Goal: Task Accomplishment & Management: Use online tool/utility

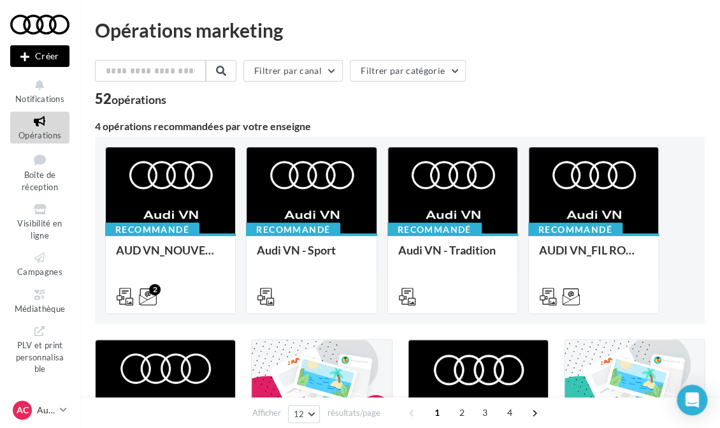
click at [25, 57] on icon at bounding box center [24, 57] width 9 height 0
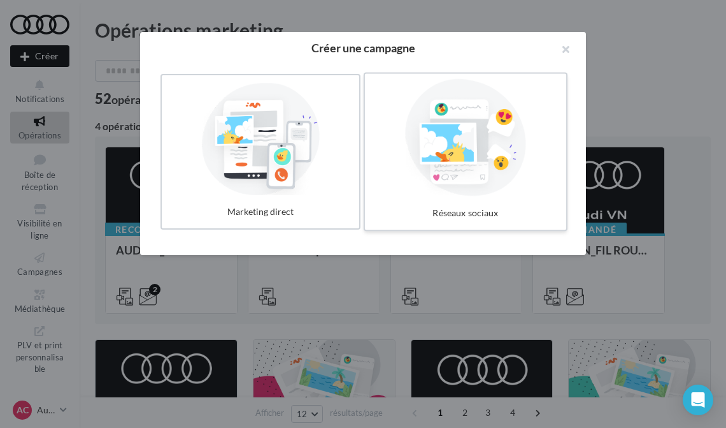
click at [470, 162] on div at bounding box center [465, 137] width 191 height 117
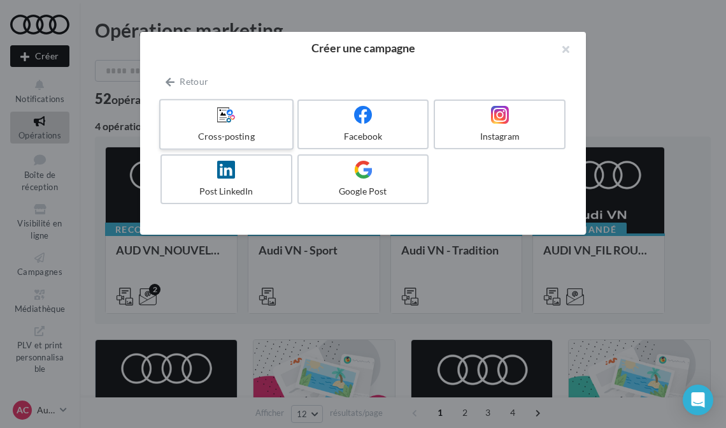
click at [220, 136] on div "Cross-posting" at bounding box center [226, 136] width 121 height 13
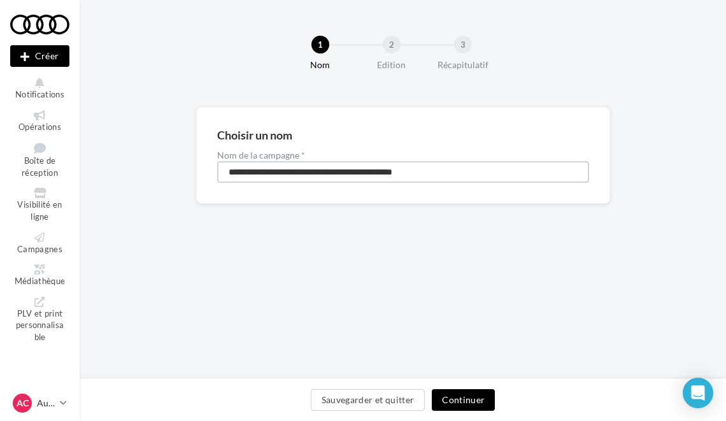
click at [469, 178] on input "**********" at bounding box center [403, 172] width 372 height 22
drag, startPoint x: 461, startPoint y: 180, endPoint x: 160, endPoint y: 167, distance: 301.1
click at [160, 167] on div "**********" at bounding box center [403, 176] width 647 height 138
click at [262, 173] on input "**********" at bounding box center [403, 172] width 372 height 22
type input "**********"
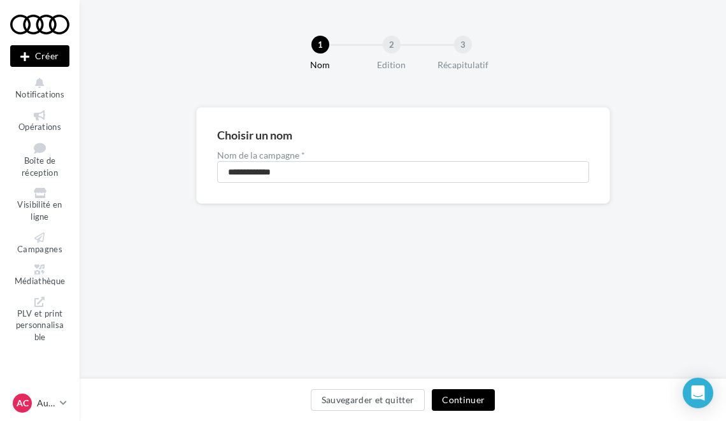
click at [455, 397] on button "Continuer" at bounding box center [463, 400] width 63 height 22
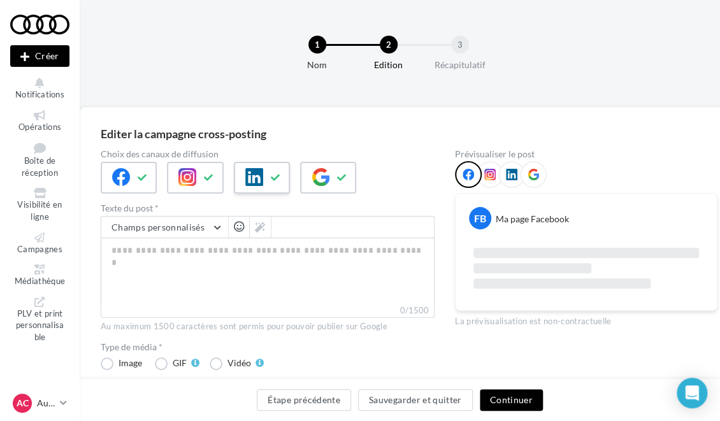
click at [265, 175] on div at bounding box center [262, 178] width 56 height 32
click at [335, 184] on button at bounding box center [342, 177] width 15 height 19
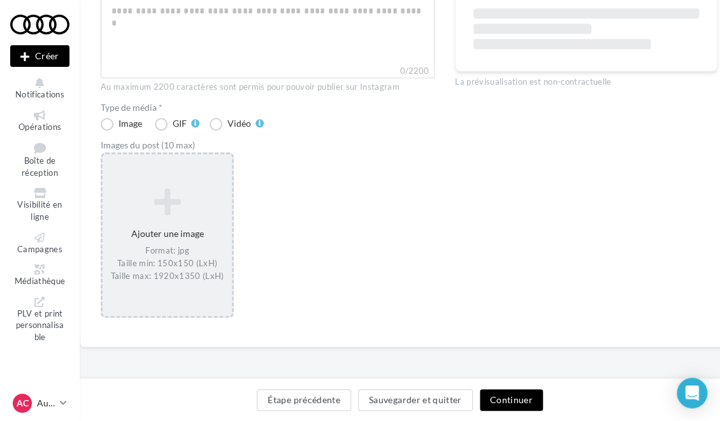
click at [192, 236] on div "Ajouter une image Format: jpg Taille min: 150x150 (LxH) Taille max: 1920x1350 (…" at bounding box center [167, 235] width 129 height 107
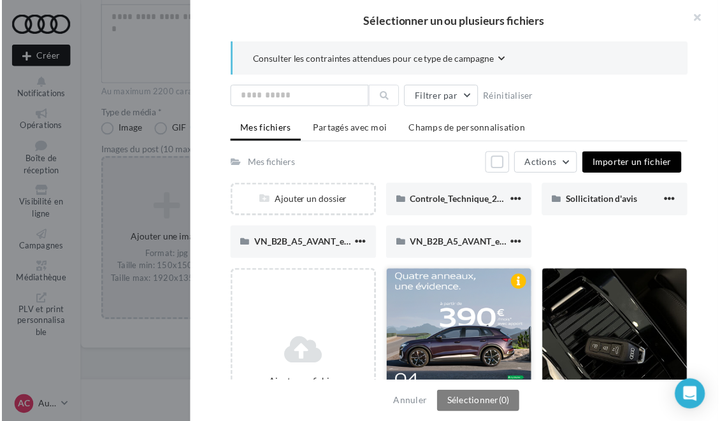
scroll to position [15, 0]
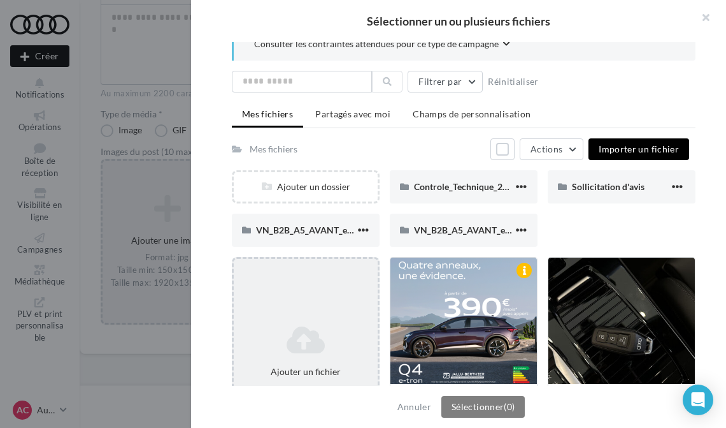
click at [301, 334] on icon at bounding box center [306, 339] width 134 height 31
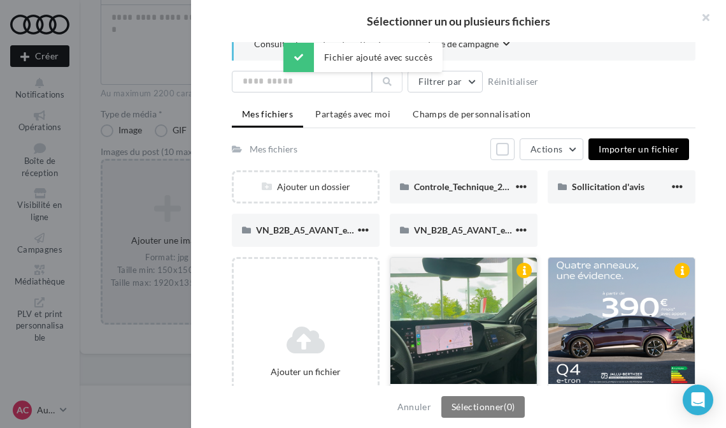
click at [452, 343] on div at bounding box center [464, 320] width 147 height 127
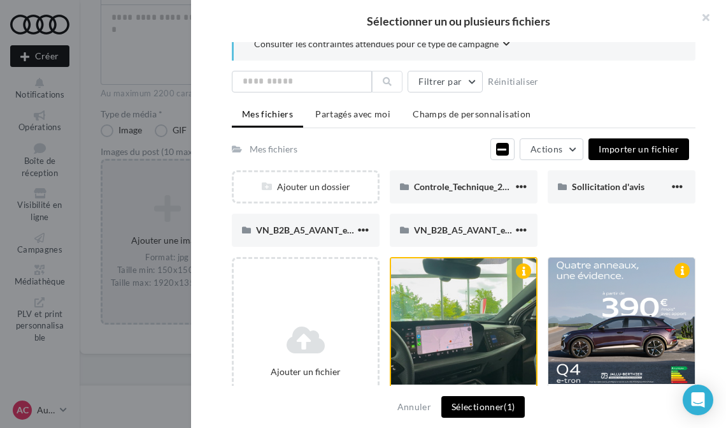
click at [493, 404] on button "Sélectionner (1)" at bounding box center [483, 407] width 83 height 22
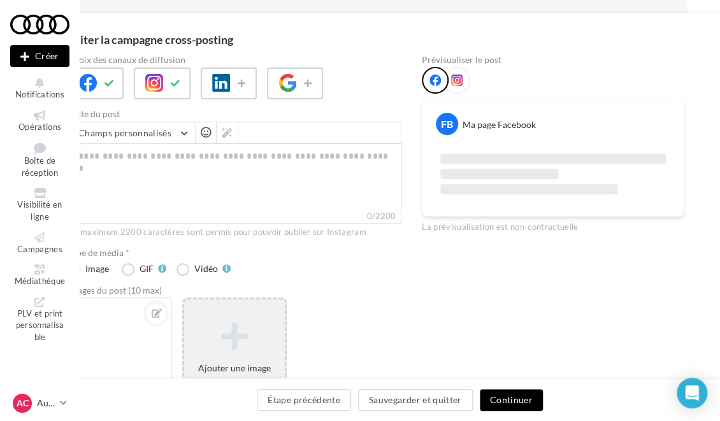
scroll to position [94, 0]
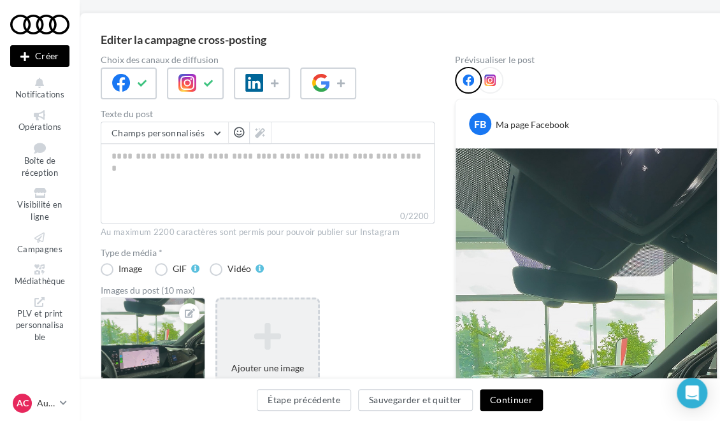
click at [419, 85] on div at bounding box center [268, 84] width 334 height 32
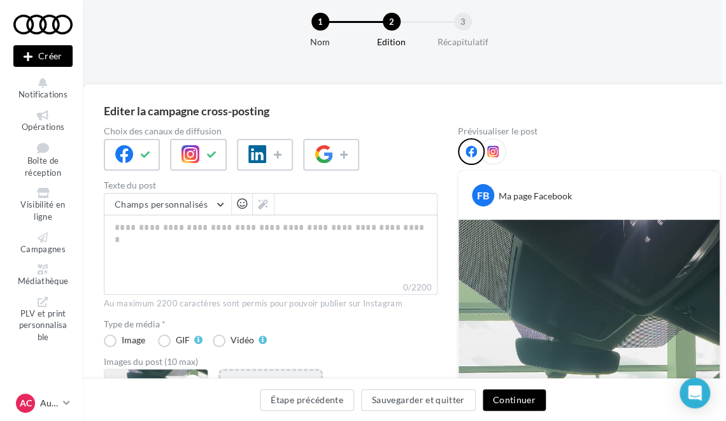
scroll to position [0, 0]
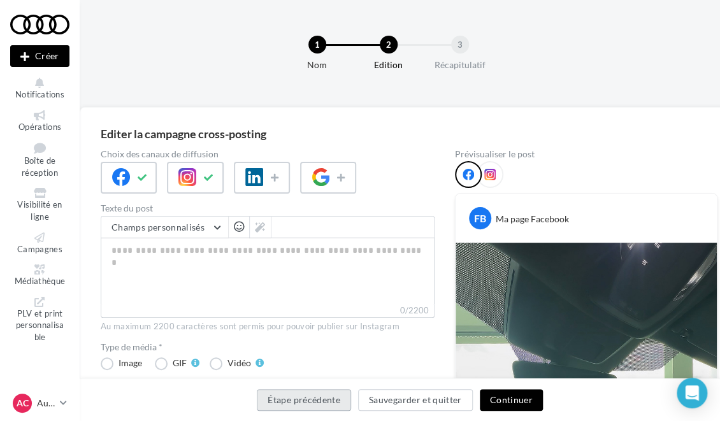
click at [303, 401] on button "Étape précédente" at bounding box center [304, 400] width 94 height 22
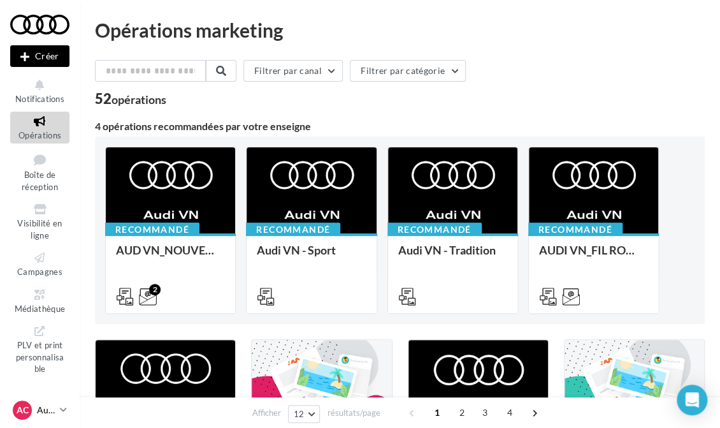
click at [30, 403] on div "AC" at bounding box center [22, 409] width 19 height 19
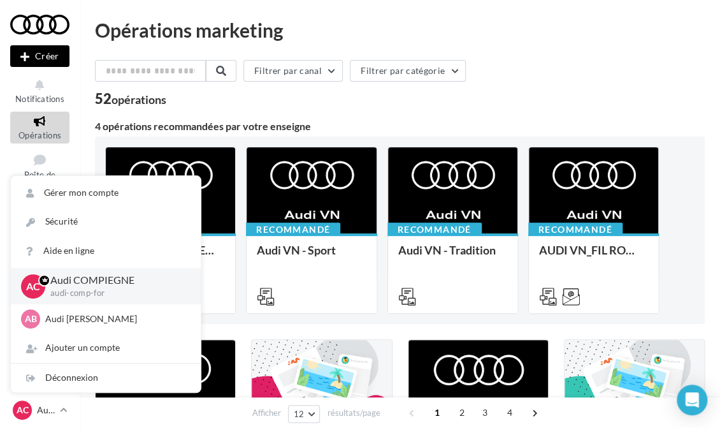
click at [95, 104] on div "52 opérations" at bounding box center [130, 99] width 71 height 14
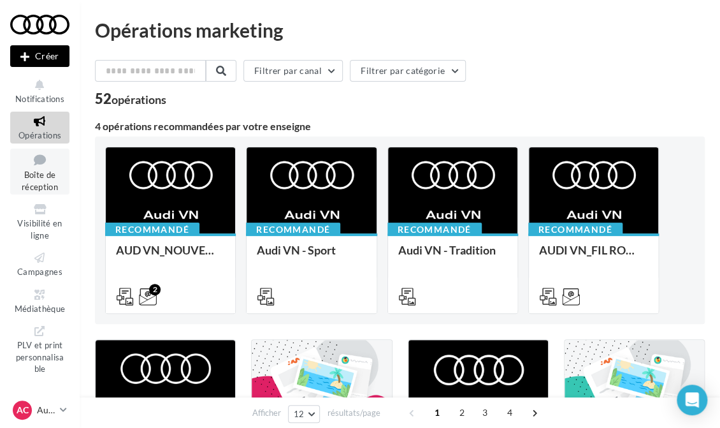
click at [38, 166] on icon at bounding box center [40, 159] width 52 height 17
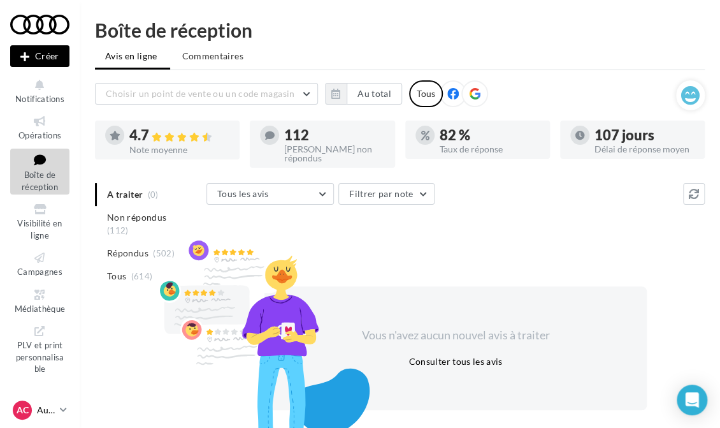
click at [51, 409] on p "Audi COMPIEGNE" at bounding box center [46, 409] width 18 height 13
